Goal: Task Accomplishment & Management: Use online tool/utility

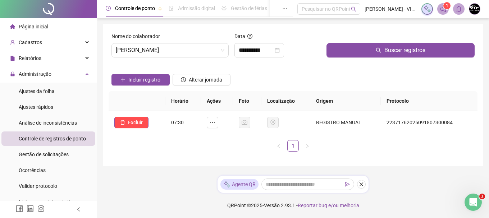
click at [62, 138] on span "Controle de registros de ponto" at bounding box center [52, 139] width 67 height 6
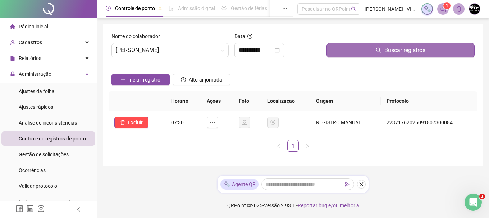
click at [403, 47] on span "Buscar registros" at bounding box center [405, 50] width 41 height 9
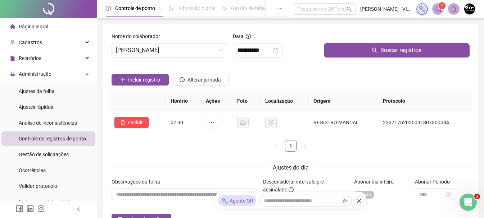
click at [49, 27] on li "Página inicial" at bounding box center [48, 26] width 94 height 14
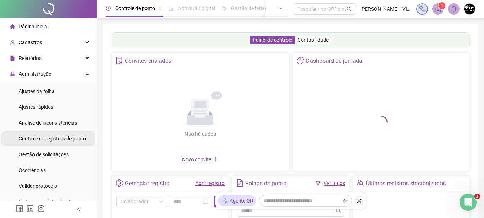
click at [73, 144] on div "Controle de registros de ponto" at bounding box center [52, 139] width 67 height 14
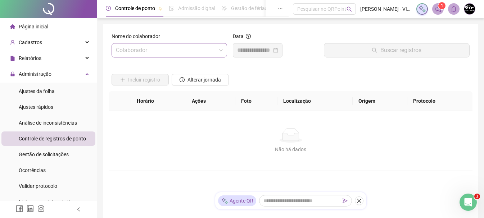
click at [208, 50] on input "search" at bounding box center [166, 51] width 100 height 14
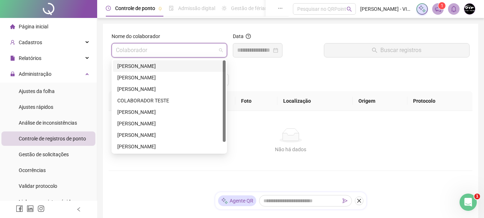
click at [187, 68] on div "[PERSON_NAME]" at bounding box center [169, 66] width 104 height 8
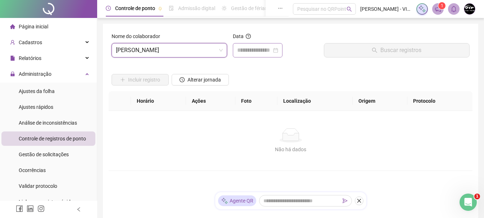
click at [278, 49] on div at bounding box center [257, 50] width 41 height 9
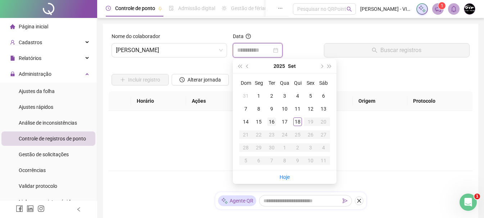
type input "**********"
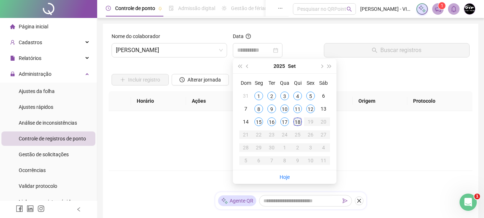
click at [299, 124] on div "18" at bounding box center [297, 122] width 9 height 9
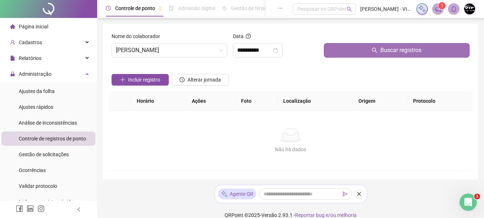
click at [373, 50] on icon "search" at bounding box center [374, 50] width 5 height 5
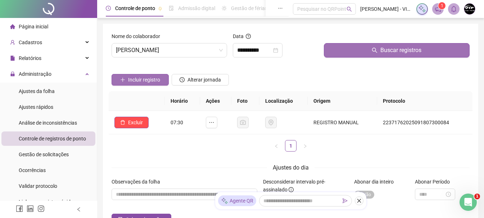
click at [140, 80] on span "Incluir registro" at bounding box center [144, 80] width 32 height 8
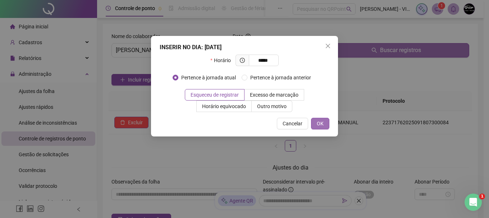
type input "*****"
click at [318, 122] on span "OK" at bounding box center [320, 124] width 7 height 8
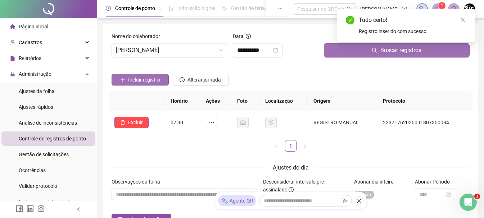
click at [149, 77] on span "Incluir registro" at bounding box center [144, 80] width 32 height 8
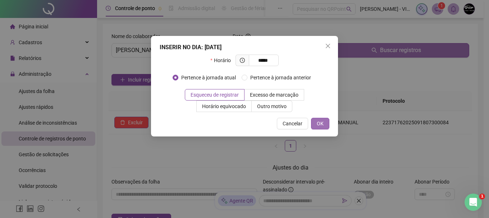
type input "*****"
click at [315, 122] on button "OK" at bounding box center [320, 124] width 18 height 12
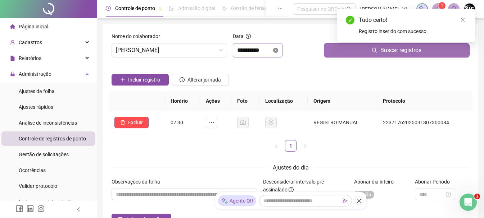
click at [278, 49] on icon "close-circle" at bounding box center [275, 50] width 5 height 5
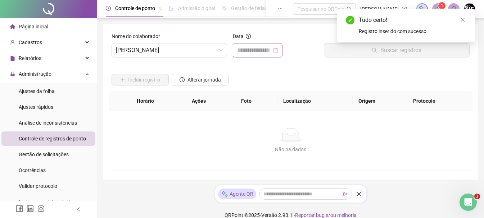
click at [278, 48] on div at bounding box center [257, 50] width 41 height 9
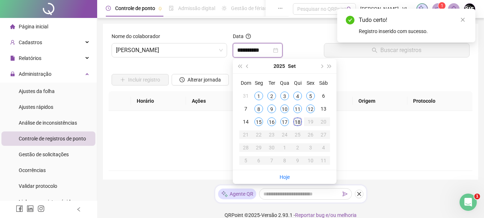
type input "**********"
click at [301, 122] on div "18" at bounding box center [297, 122] width 9 height 9
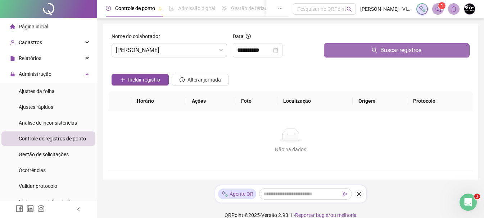
click at [371, 45] on button "Buscar registros" at bounding box center [397, 50] width 146 height 14
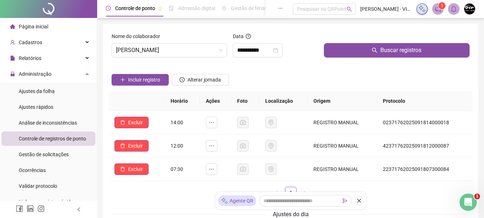
click at [34, 27] on span "Página inicial" at bounding box center [34, 27] width 30 height 6
